Goal: Task Accomplishment & Management: Use online tool/utility

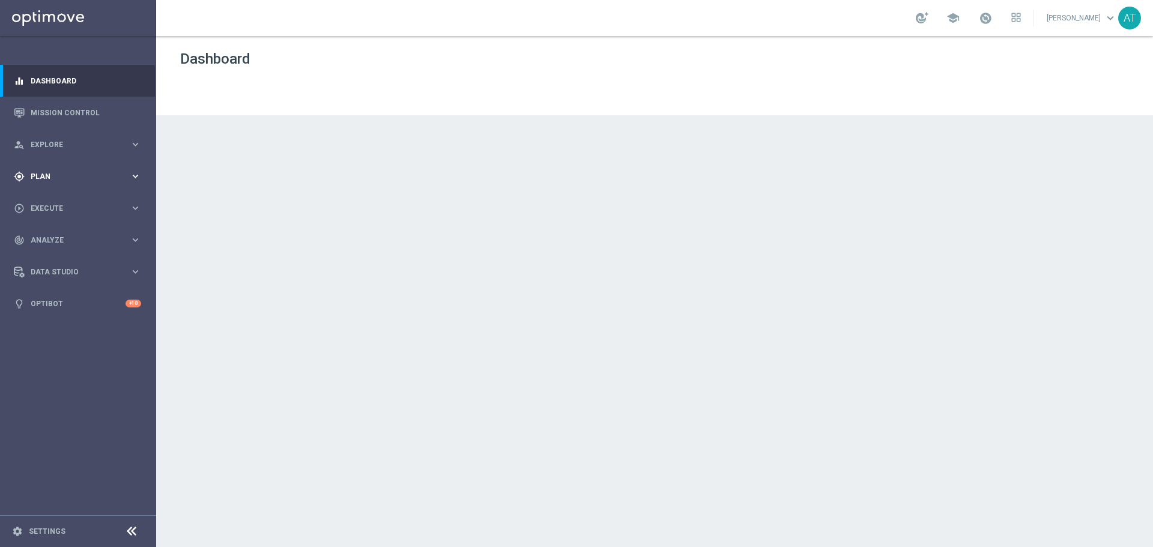
click at [107, 173] on span "Plan" at bounding box center [80, 176] width 99 height 7
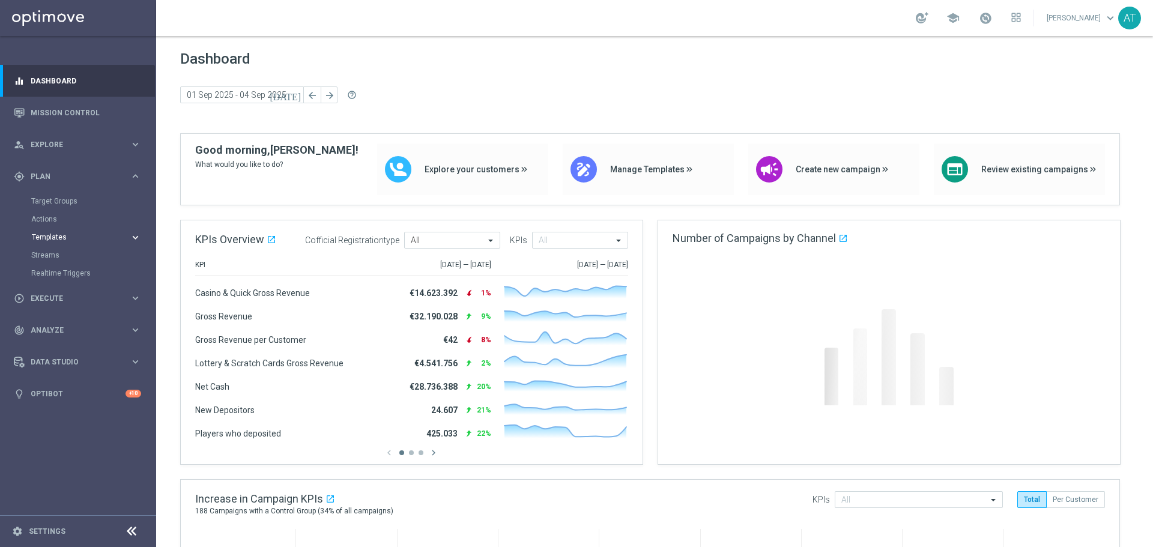
click at [58, 239] on span "Templates" at bounding box center [75, 237] width 86 height 7
click at [54, 255] on link "Optimail" at bounding box center [81, 256] width 88 height 10
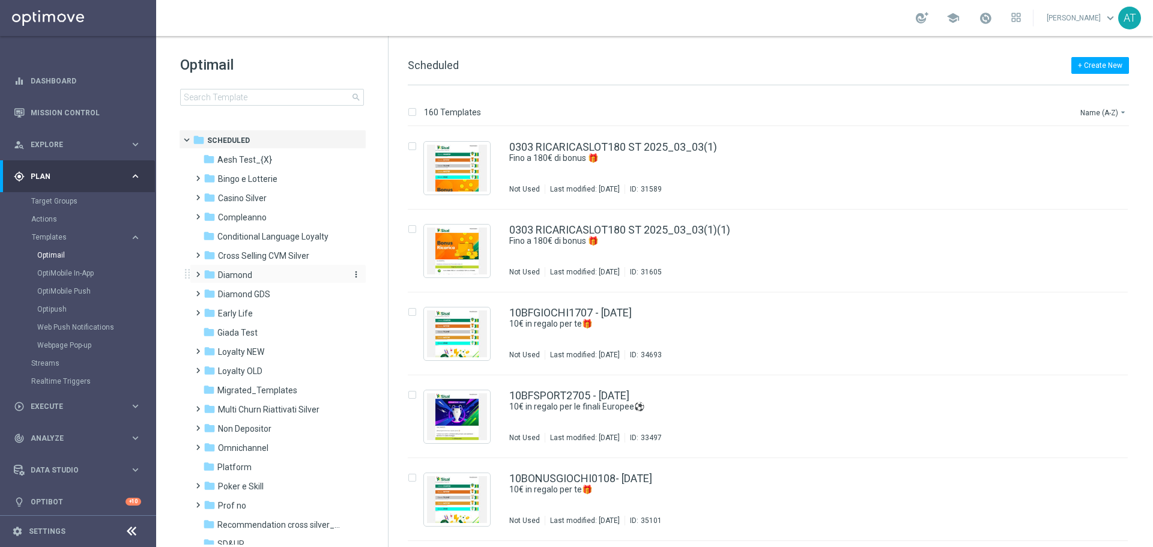
click at [245, 277] on span "Diamond" at bounding box center [235, 275] width 34 height 11
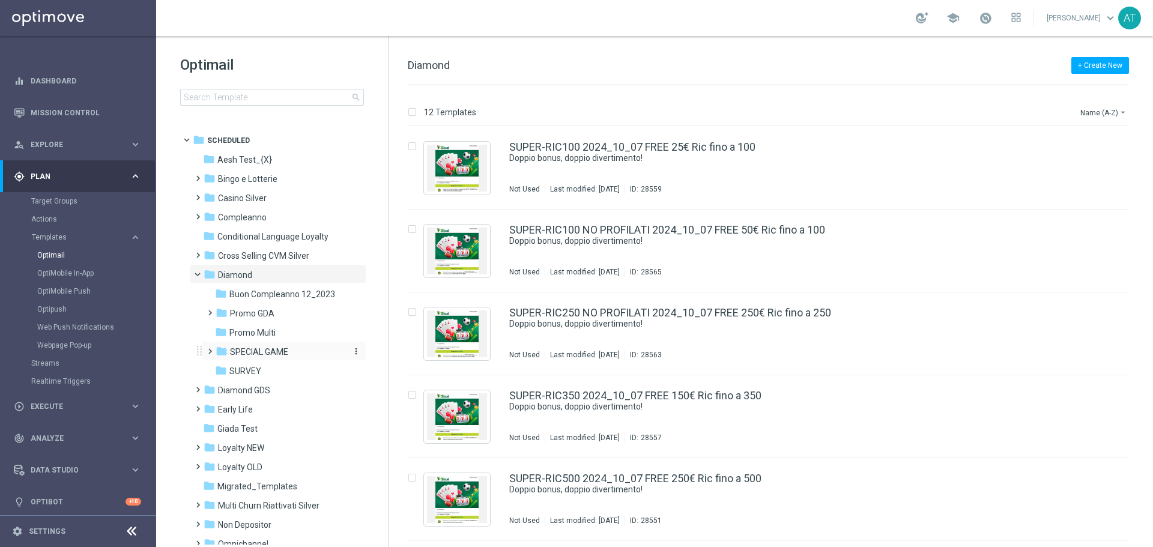
click at [245, 355] on span "SPECIAL GAME" at bounding box center [259, 352] width 58 height 11
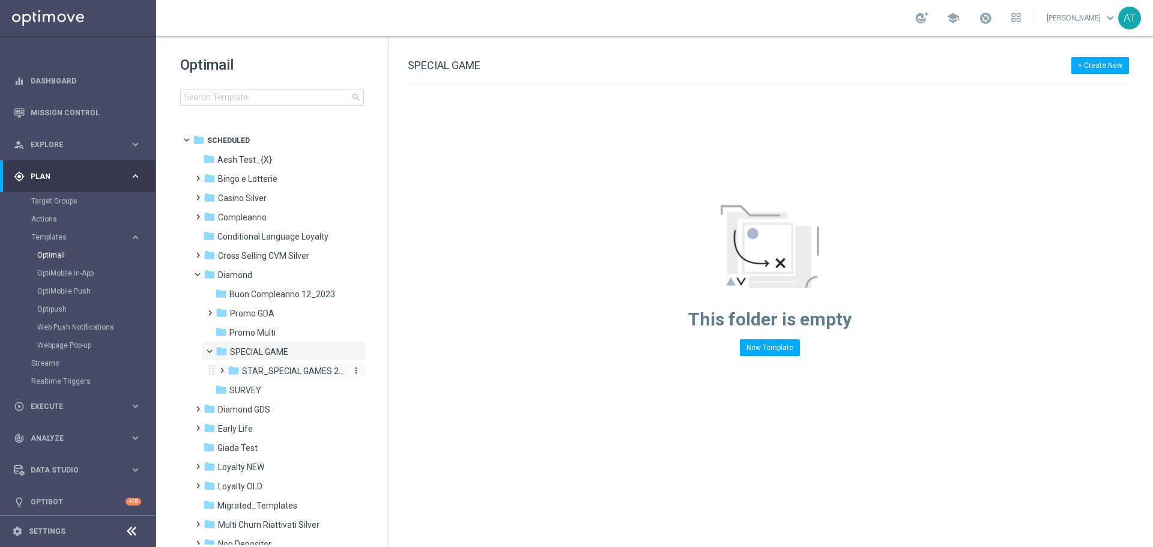
click at [248, 370] on span "STAR_SPECIAL GAMES 2025" at bounding box center [293, 371] width 103 height 11
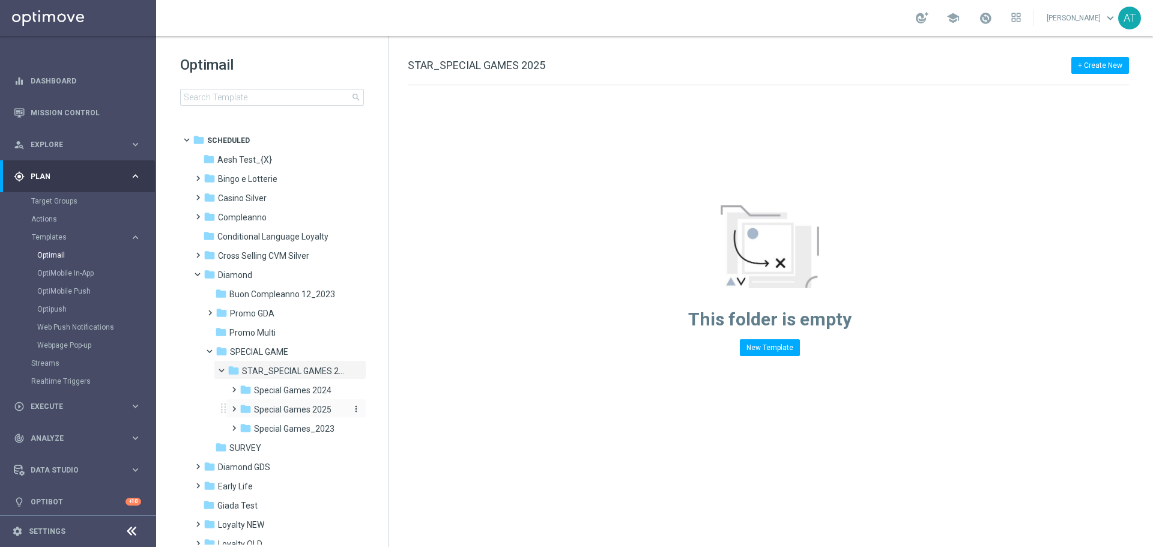
click at [294, 407] on span "Special Games 2025" at bounding box center [292, 409] width 77 height 11
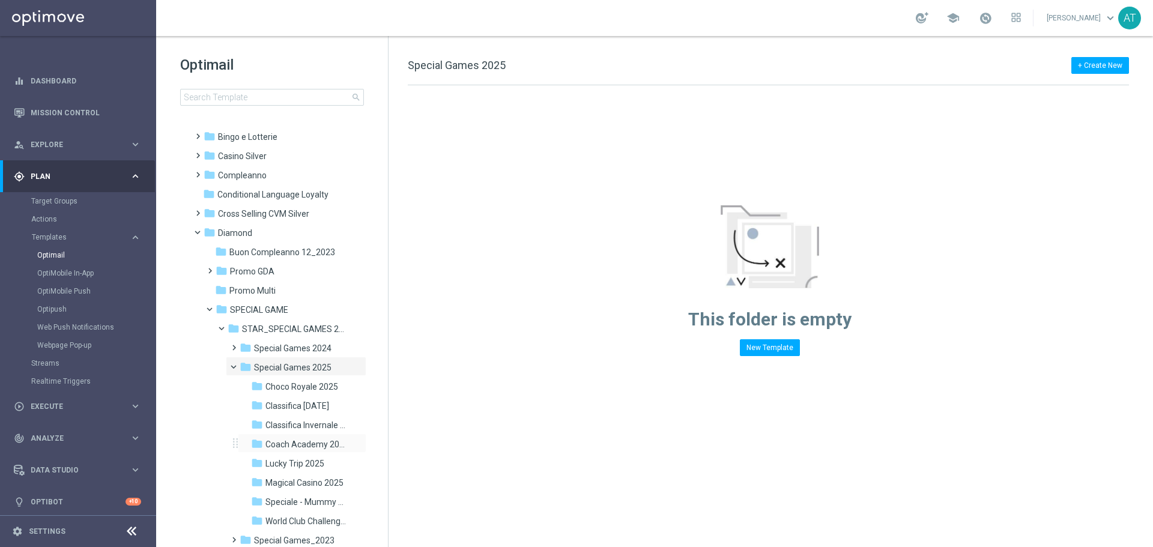
scroll to position [60, 0]
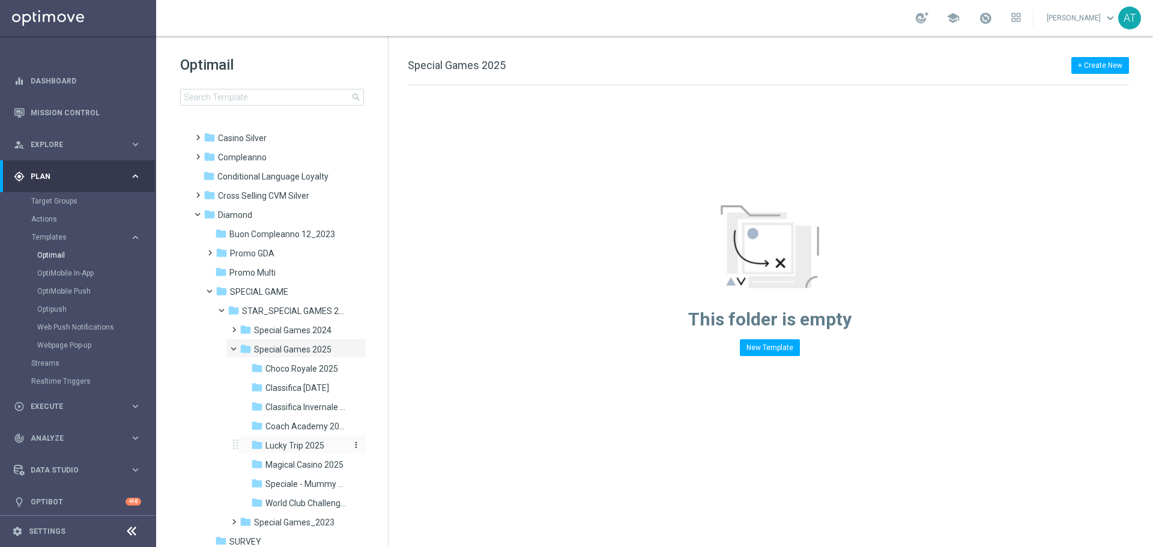
click at [309, 445] on span "Lucky Trip 2025" at bounding box center [295, 445] width 59 height 11
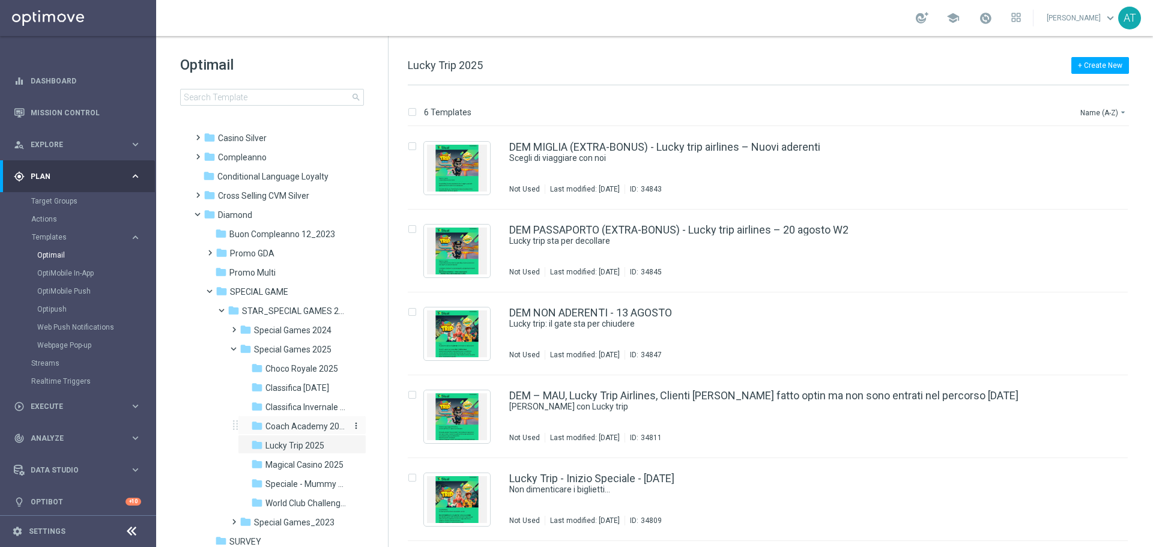
click at [287, 428] on span "Coach Academy 2025" at bounding box center [307, 426] width 82 height 11
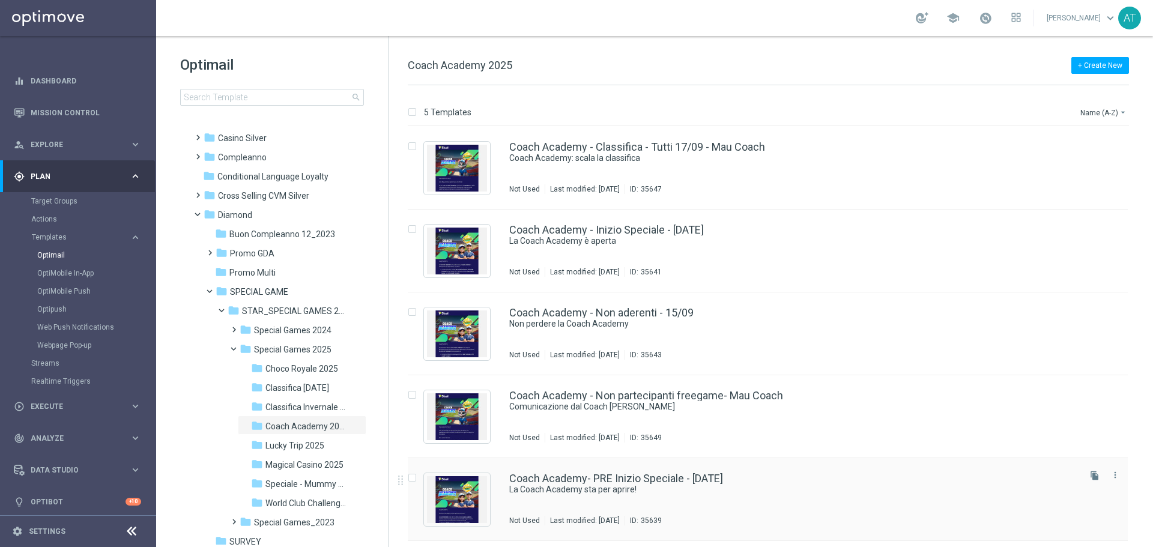
click at [608, 471] on div "Coach Academy- PRE Inizio Speciale - [DATE] La Coach Academy sta per aprire! No…" at bounding box center [768, 499] width 720 height 83
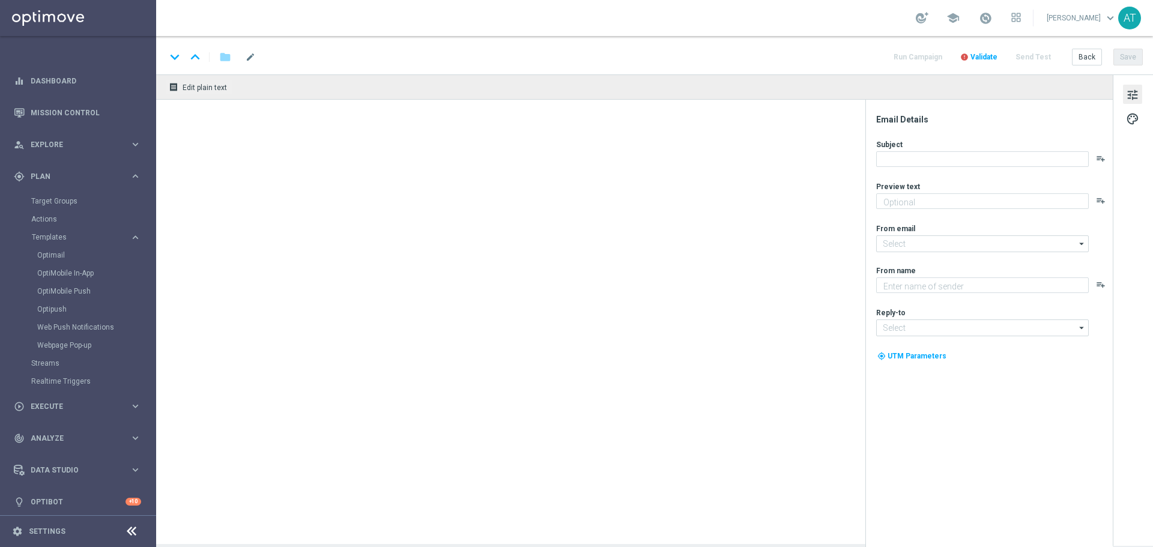
type textarea "Solo i migliori saliranno in classifica"
type input "[EMAIL_ADDRESS][DOMAIN_NAME]"
type textarea "Sisal"
type input "[EMAIL_ADDRESS][DOMAIN_NAME]"
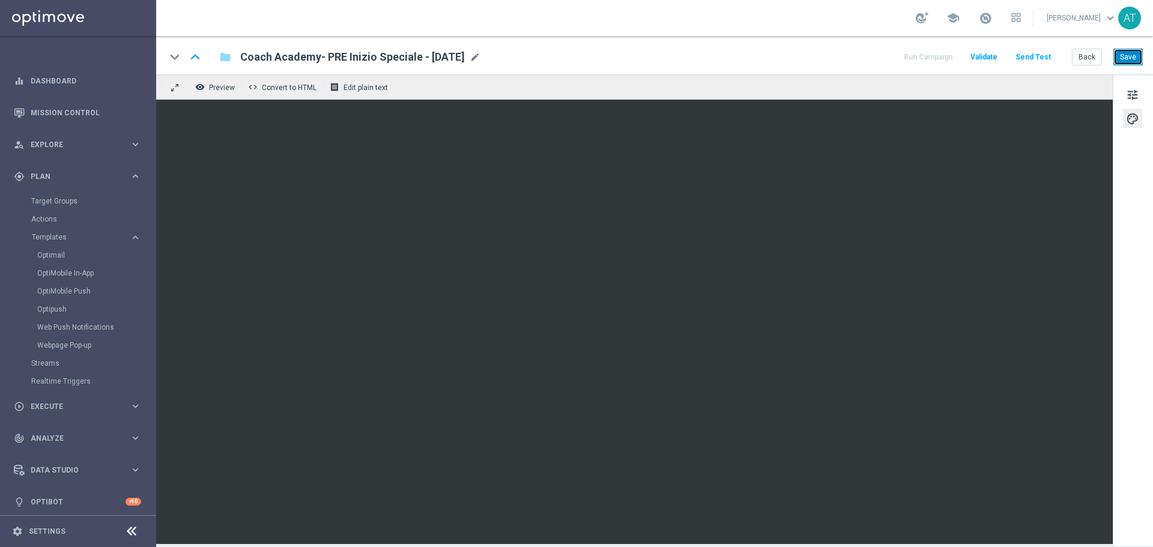
click at [1130, 60] on button "Save" at bounding box center [1128, 57] width 29 height 17
click at [1131, 58] on button "Save" at bounding box center [1128, 57] width 29 height 17
click at [1090, 56] on button "Back" at bounding box center [1087, 57] width 30 height 17
